Goal: Task Accomplishment & Management: Manage account settings

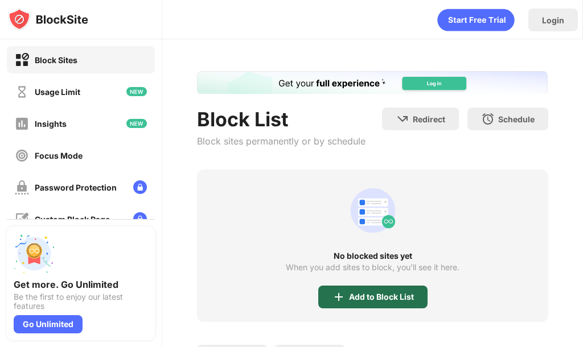
click at [378, 297] on div "Add to Block List" at bounding box center [381, 297] width 65 height 9
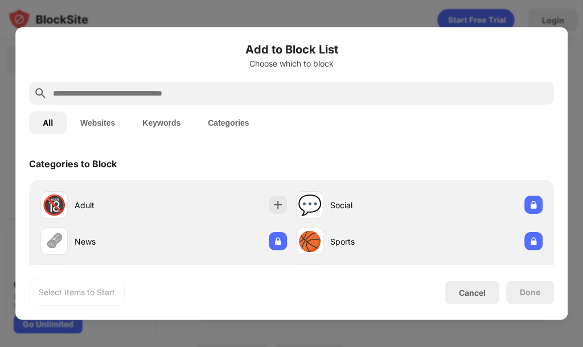
click at [94, 123] on button "Websites" at bounding box center [98, 123] width 62 height 23
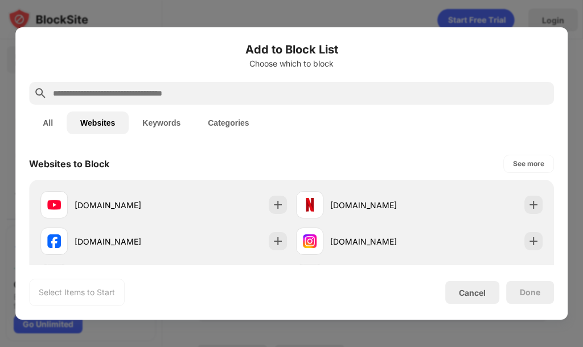
click at [124, 86] on div at bounding box center [291, 93] width 525 height 23
click at [126, 91] on input "text" at bounding box center [301, 94] width 498 height 14
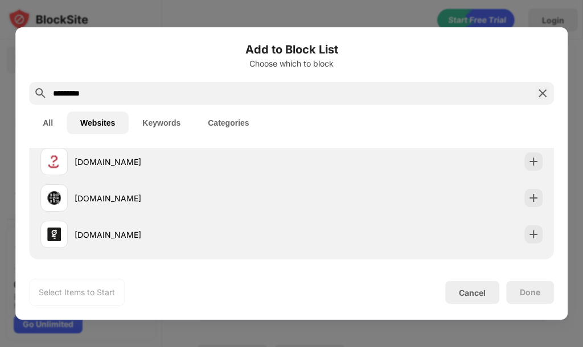
scroll to position [154, 0]
type input "*********"
click at [542, 90] on img at bounding box center [543, 94] width 14 height 14
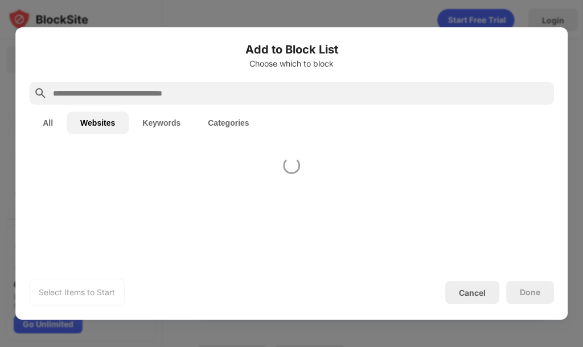
scroll to position [0, 0]
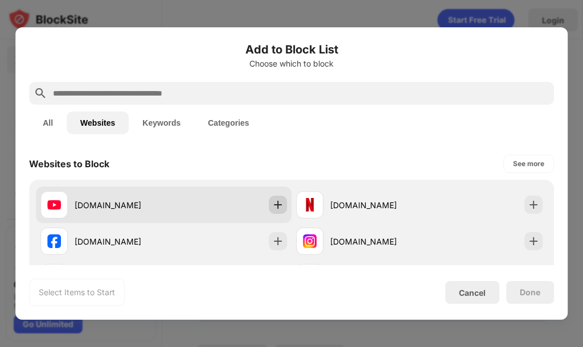
click at [272, 202] on img at bounding box center [277, 204] width 11 height 11
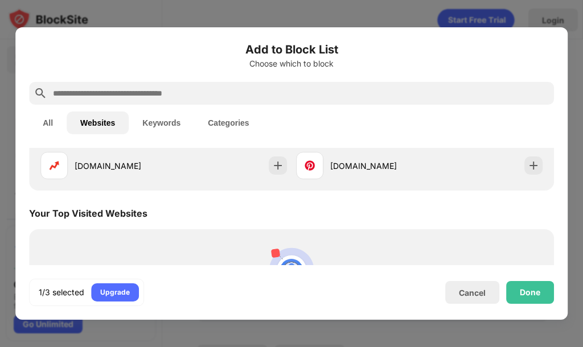
scroll to position [297, 0]
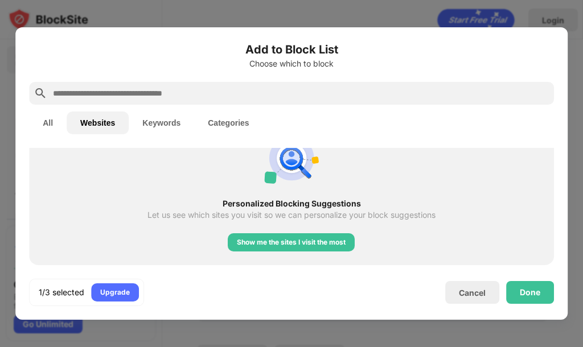
click at [175, 116] on button "Keywords" at bounding box center [161, 123] width 65 height 23
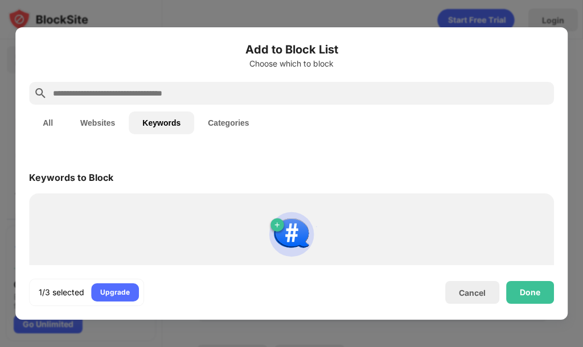
scroll to position [0, 0]
click at [230, 119] on button "Categories" at bounding box center [228, 123] width 68 height 23
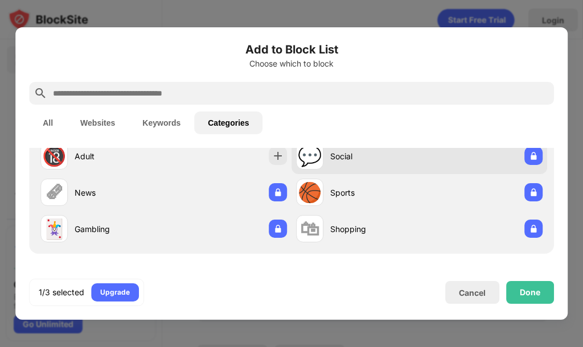
scroll to position [51, 0]
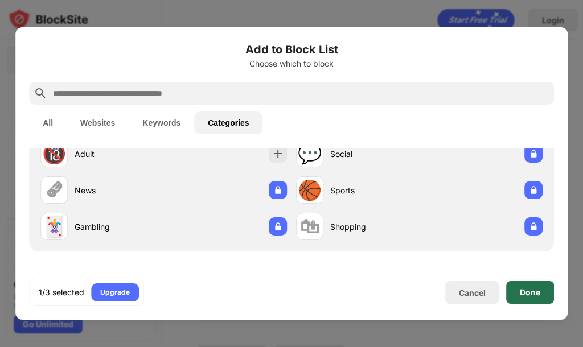
click at [545, 293] on div "Done" at bounding box center [530, 292] width 48 height 23
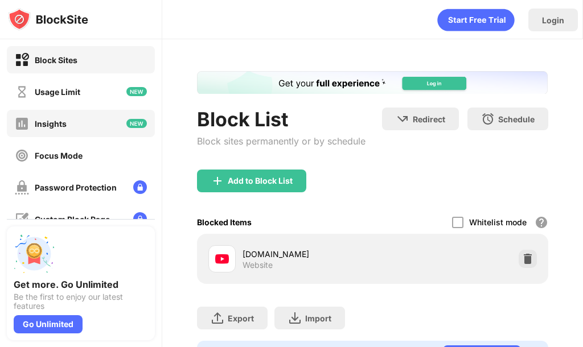
click at [69, 92] on div "Usage Limit" at bounding box center [58, 92] width 46 height 10
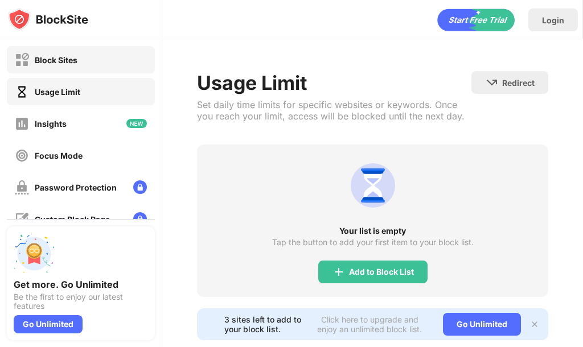
click at [113, 62] on div "Block Sites" at bounding box center [81, 59] width 148 height 27
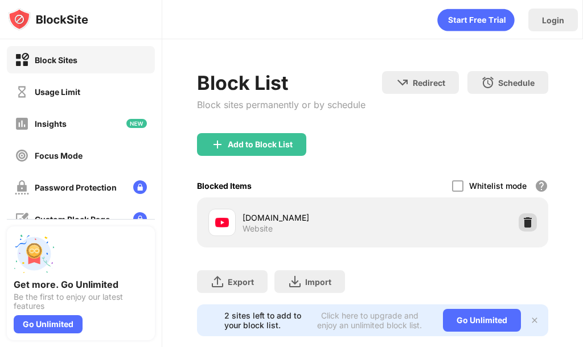
click at [522, 224] on img at bounding box center [527, 222] width 11 height 11
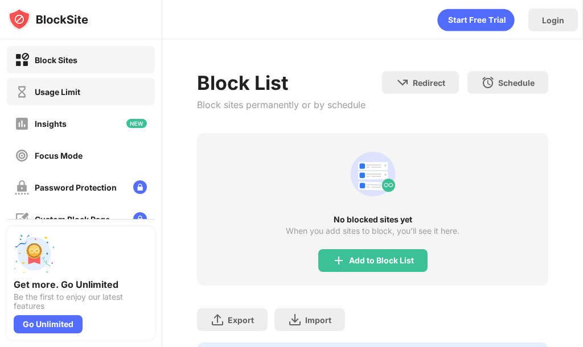
click at [38, 95] on div "Usage Limit" at bounding box center [58, 92] width 46 height 10
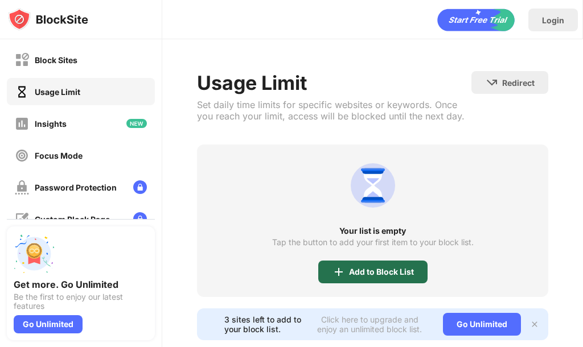
click at [384, 277] on div "Add to Block List" at bounding box center [381, 272] width 65 height 9
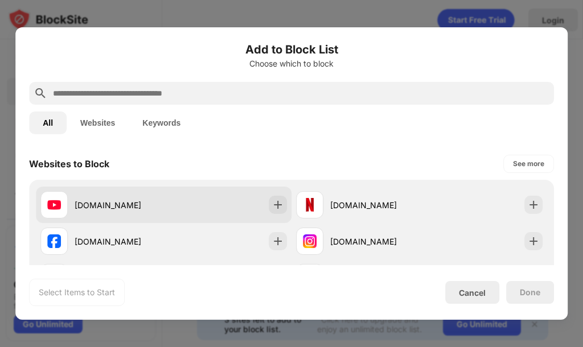
click at [191, 210] on div "[DOMAIN_NAME]" at bounding box center [164, 205] width 256 height 36
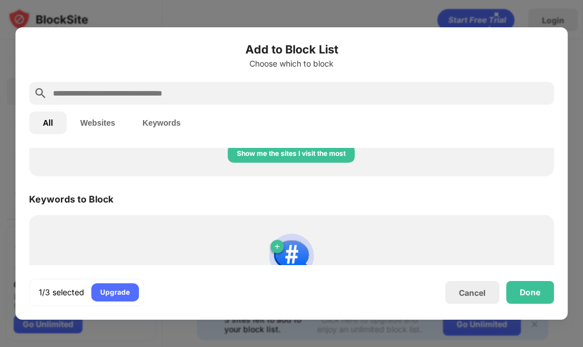
scroll to position [452, 0]
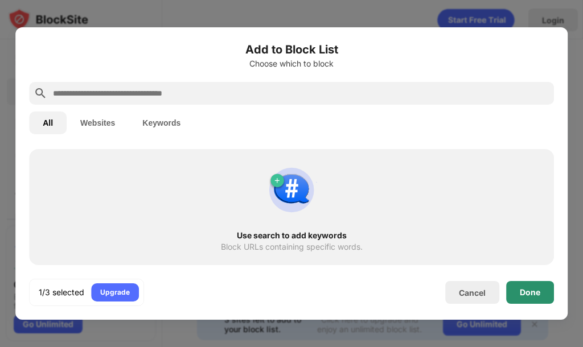
click at [545, 299] on div "Done" at bounding box center [530, 292] width 48 height 23
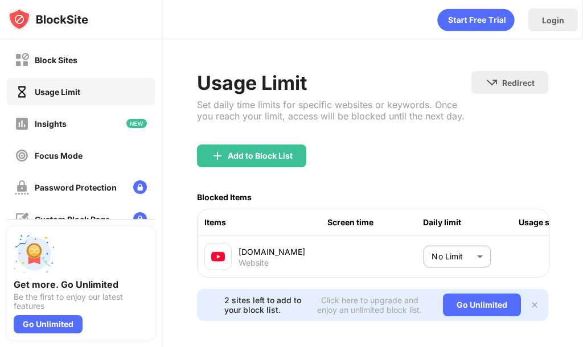
scroll to position [31, 0]
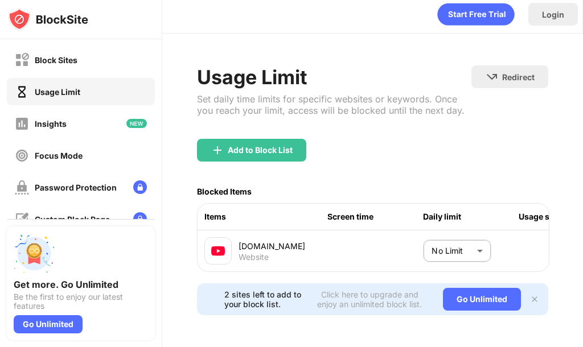
click at [481, 233] on body "Block Sites Usage Limit Insights Focus Mode Password Protection Custom Block Pa…" at bounding box center [291, 173] width 583 height 347
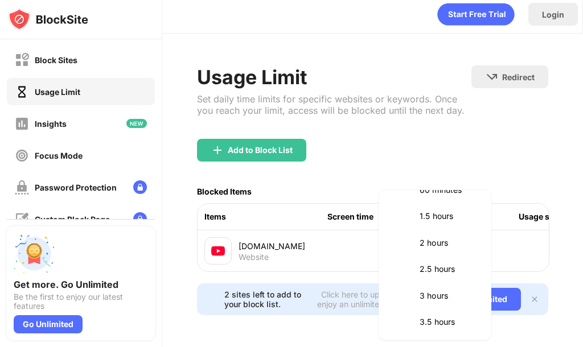
scroll to position [285, 0]
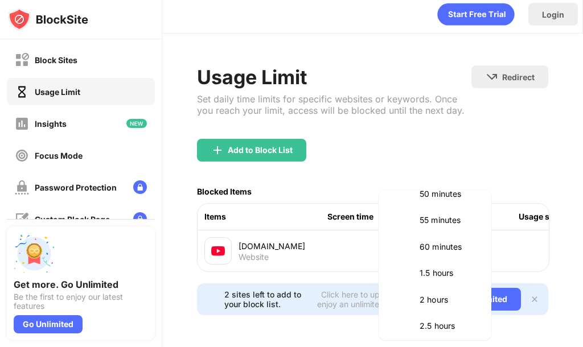
click at [445, 244] on p "60 minutes" at bounding box center [449, 247] width 58 height 13
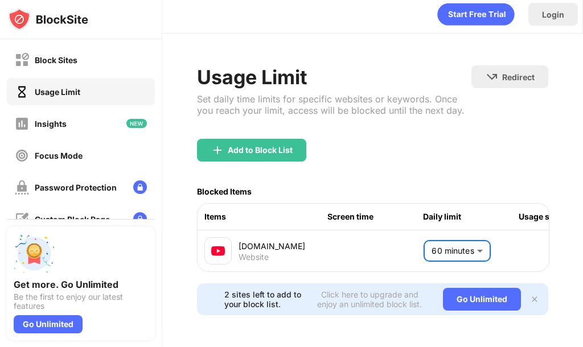
type input "**"
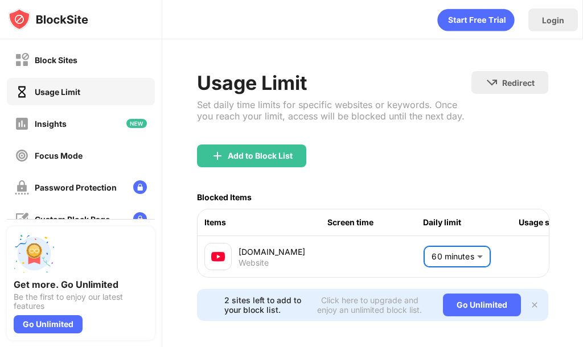
scroll to position [31, 0]
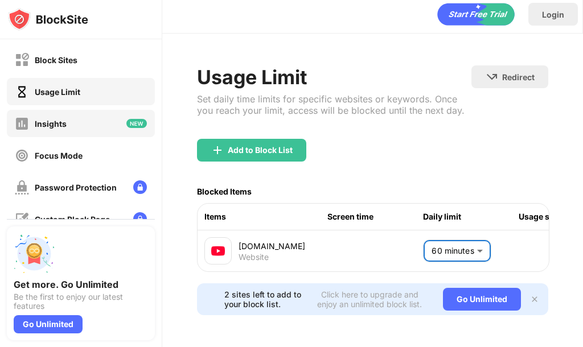
click at [67, 122] on div "Insights" at bounding box center [81, 123] width 148 height 27
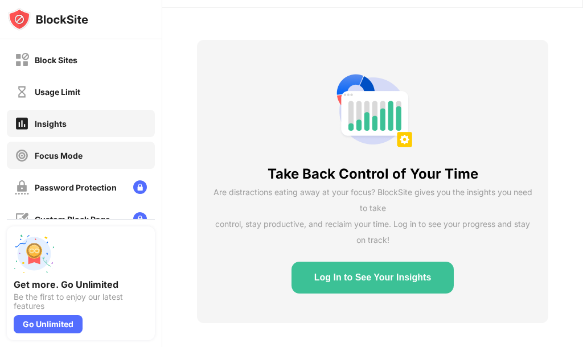
click at [91, 155] on div "Focus Mode" at bounding box center [81, 155] width 148 height 27
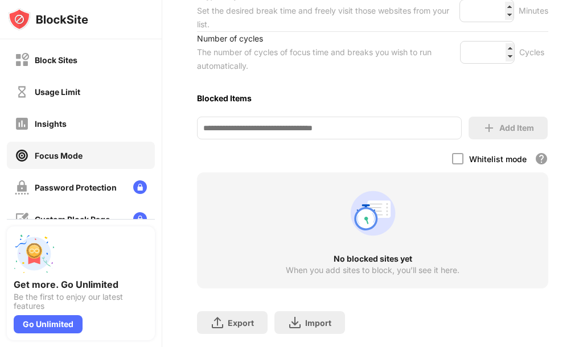
scroll to position [299, 0]
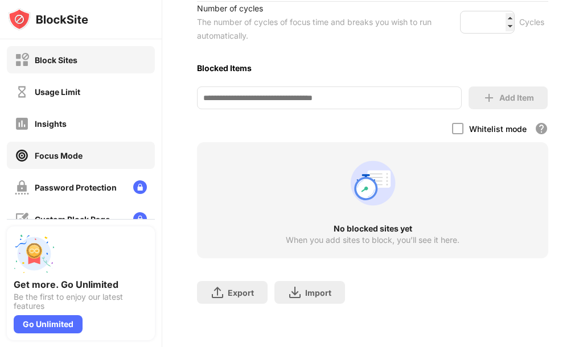
click at [62, 59] on div "Block Sites" at bounding box center [56, 60] width 43 height 10
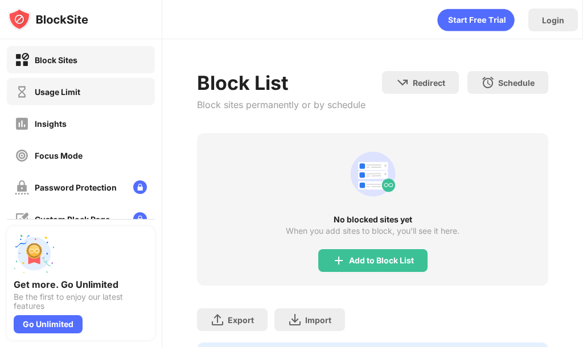
click at [84, 82] on div "Usage Limit" at bounding box center [81, 91] width 148 height 27
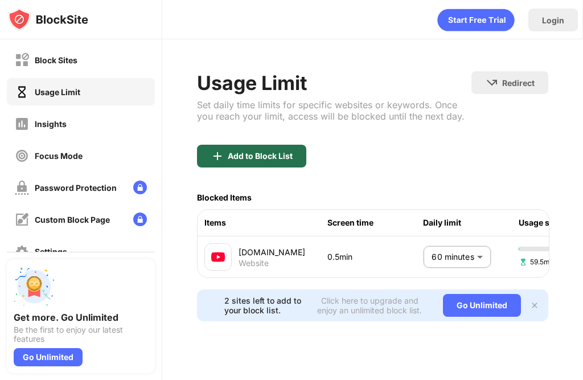
click at [298, 152] on div "Add to Block List" at bounding box center [251, 156] width 109 height 23
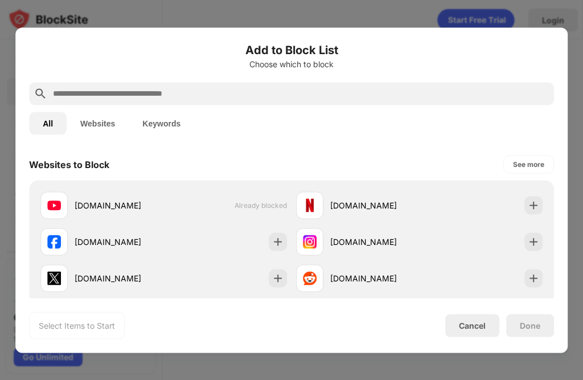
click at [522, 7] on div at bounding box center [291, 190] width 583 height 380
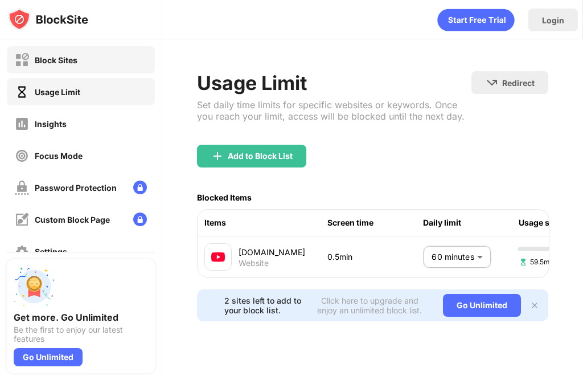
click at [94, 64] on div "Block Sites" at bounding box center [81, 59] width 148 height 27
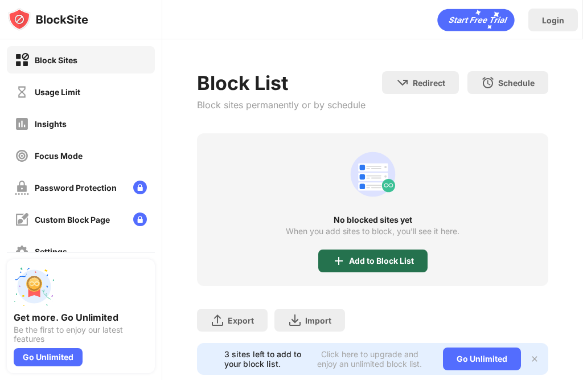
click at [397, 255] on div "Add to Block List" at bounding box center [372, 260] width 109 height 23
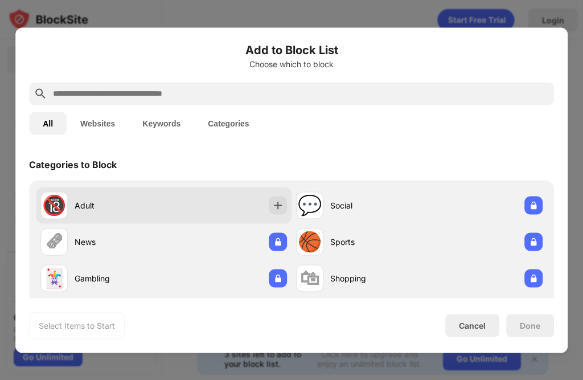
click at [225, 198] on div "🔞 Adult" at bounding box center [164, 205] width 256 height 36
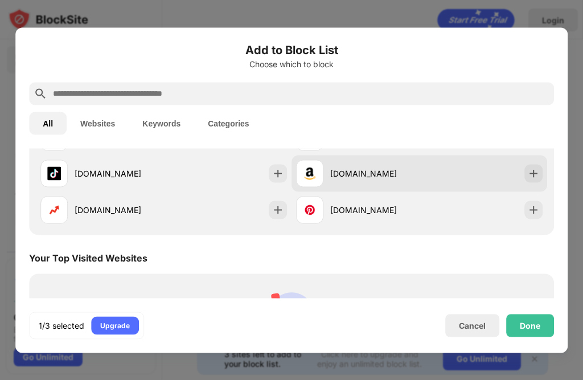
scroll to position [285, 0]
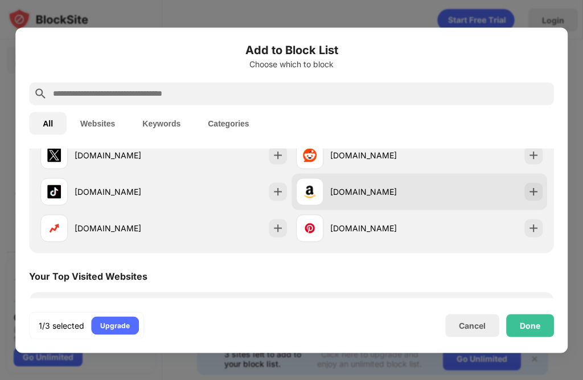
click at [400, 198] on div "[DOMAIN_NAME]" at bounding box center [357, 191] width 123 height 27
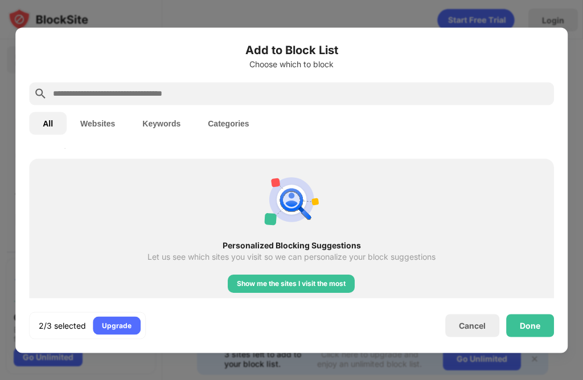
scroll to position [581, 0]
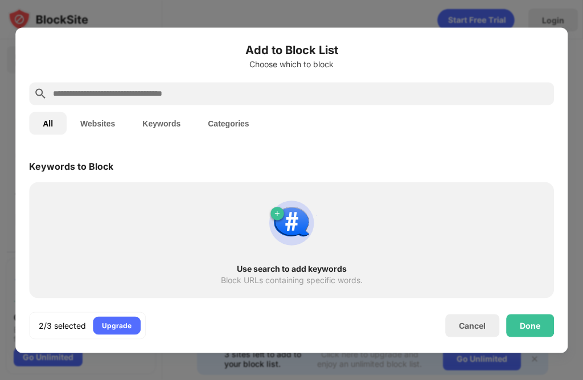
click at [272, 97] on input "text" at bounding box center [301, 94] width 498 height 14
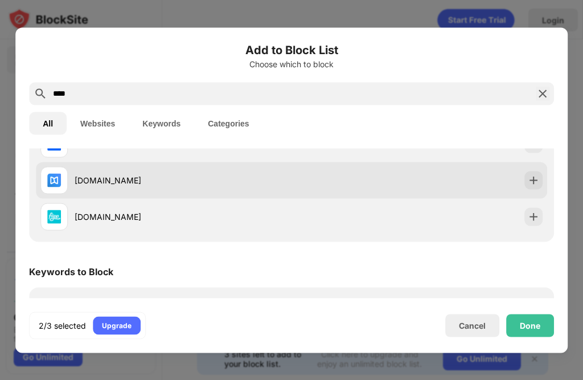
scroll to position [210, 0]
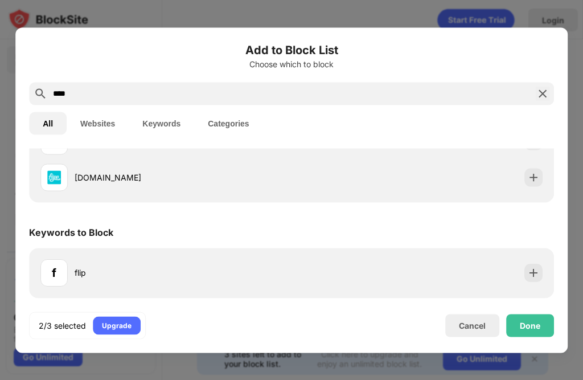
click at [108, 100] on input "****" at bounding box center [292, 94] width 480 height 14
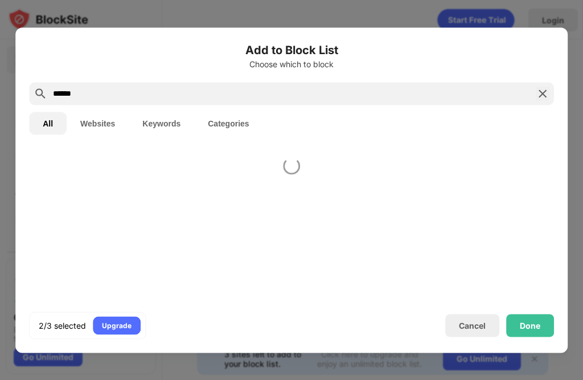
scroll to position [0, 0]
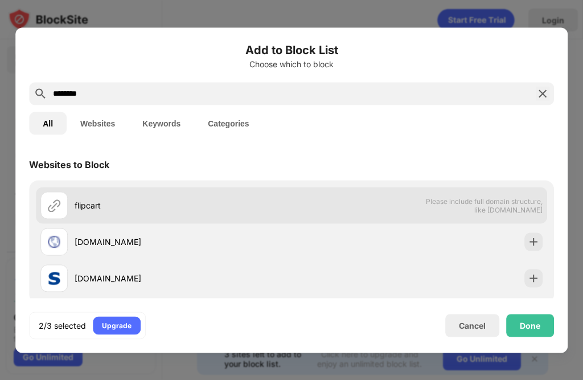
type input "********"
click at [47, 201] on div at bounding box center [53, 204] width 27 height 27
click at [62, 206] on div at bounding box center [53, 204] width 27 height 27
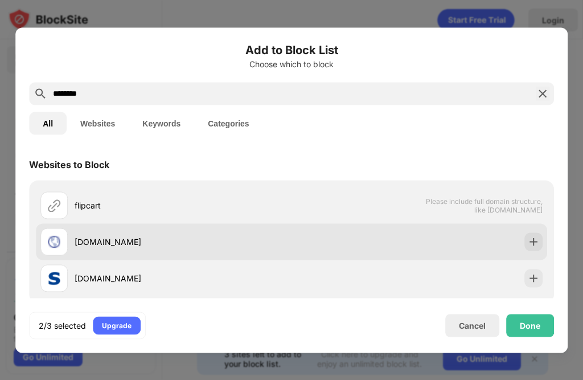
scroll to position [101, 0]
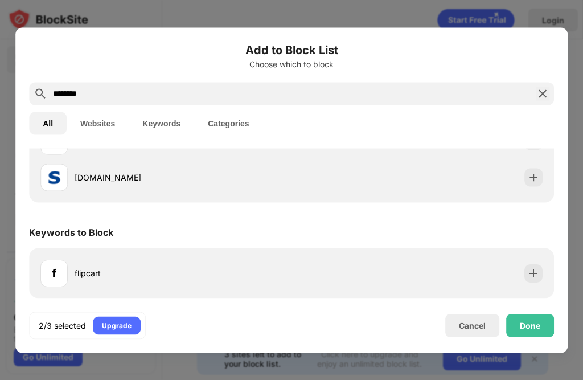
click at [542, 95] on img at bounding box center [543, 94] width 14 height 14
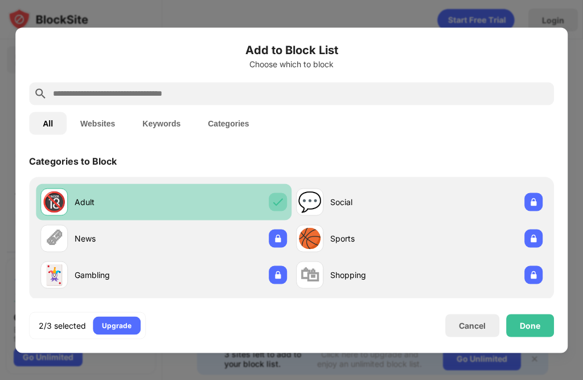
scroll to position [0, 0]
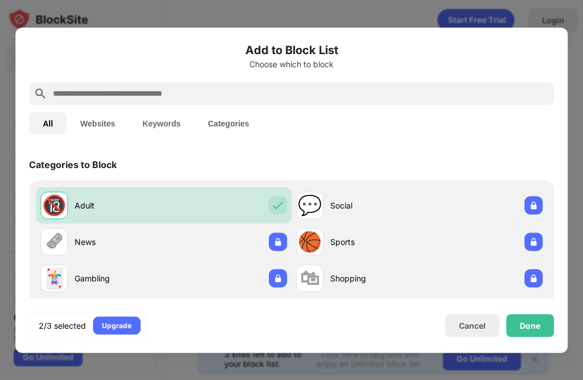
click at [164, 93] on input "text" at bounding box center [301, 94] width 498 height 14
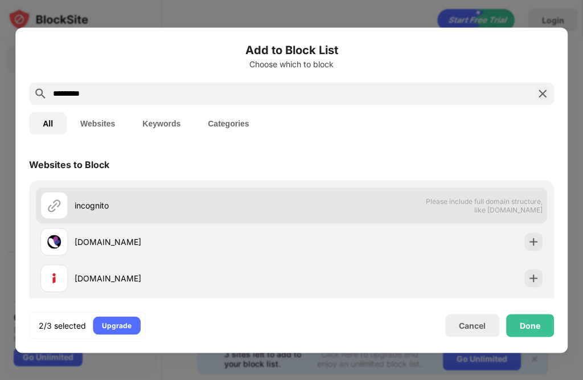
scroll to position [210, 0]
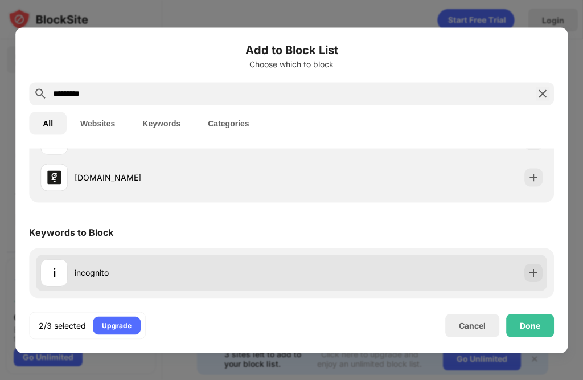
type input "*********"
click at [412, 272] on div "i incognito" at bounding box center [291, 273] width 511 height 36
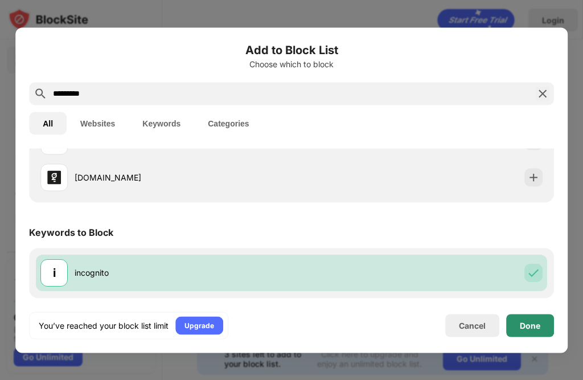
click at [550, 323] on div "Done" at bounding box center [530, 325] width 48 height 23
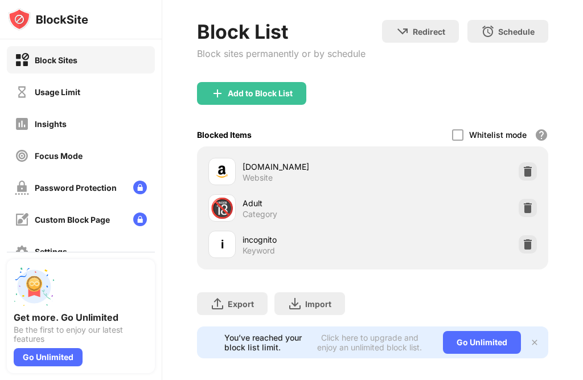
scroll to position [0, 0]
